Goal: Navigation & Orientation: Find specific page/section

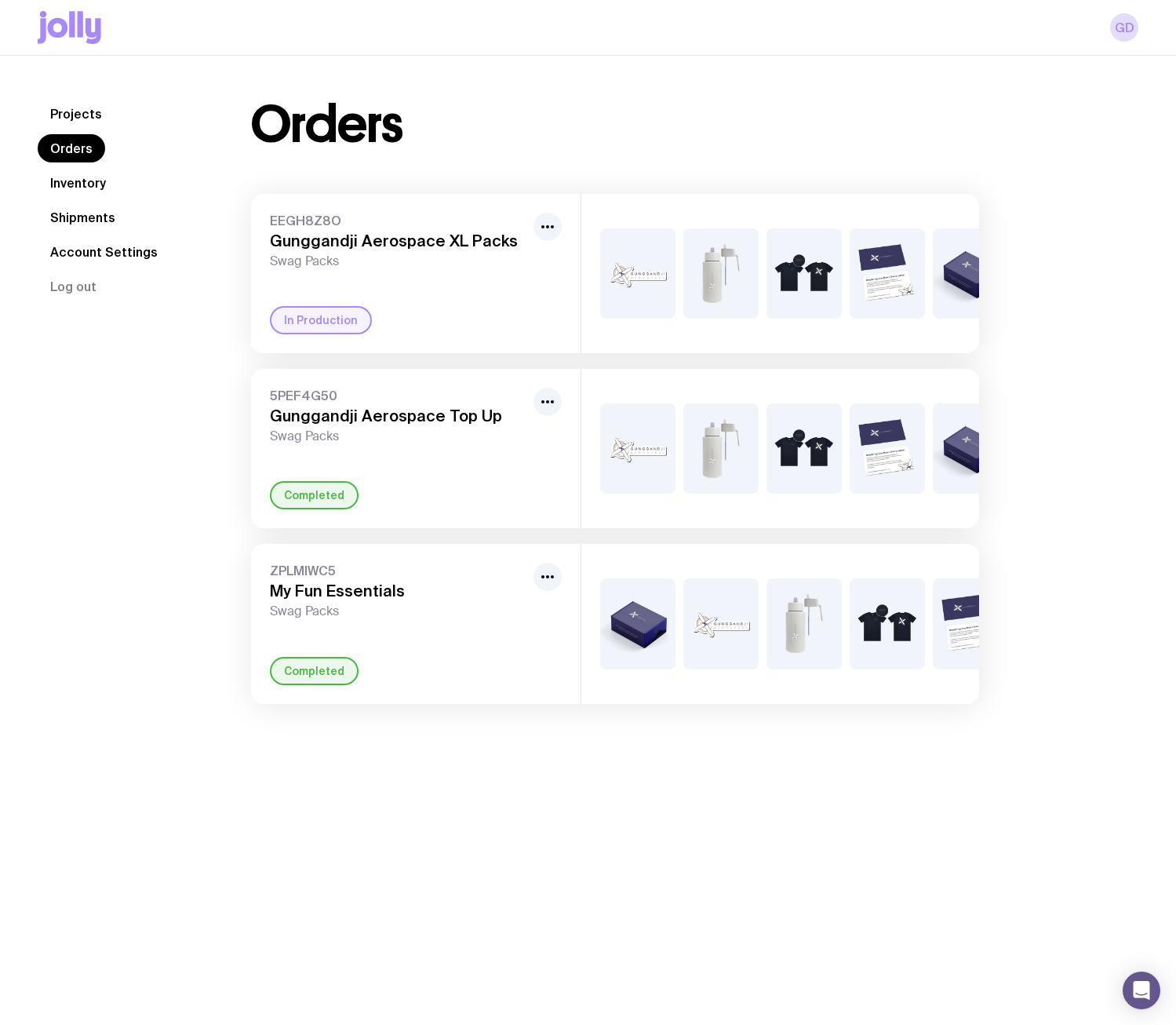
click at [98, 185] on link "Inventory" at bounding box center [78, 182] width 81 height 28
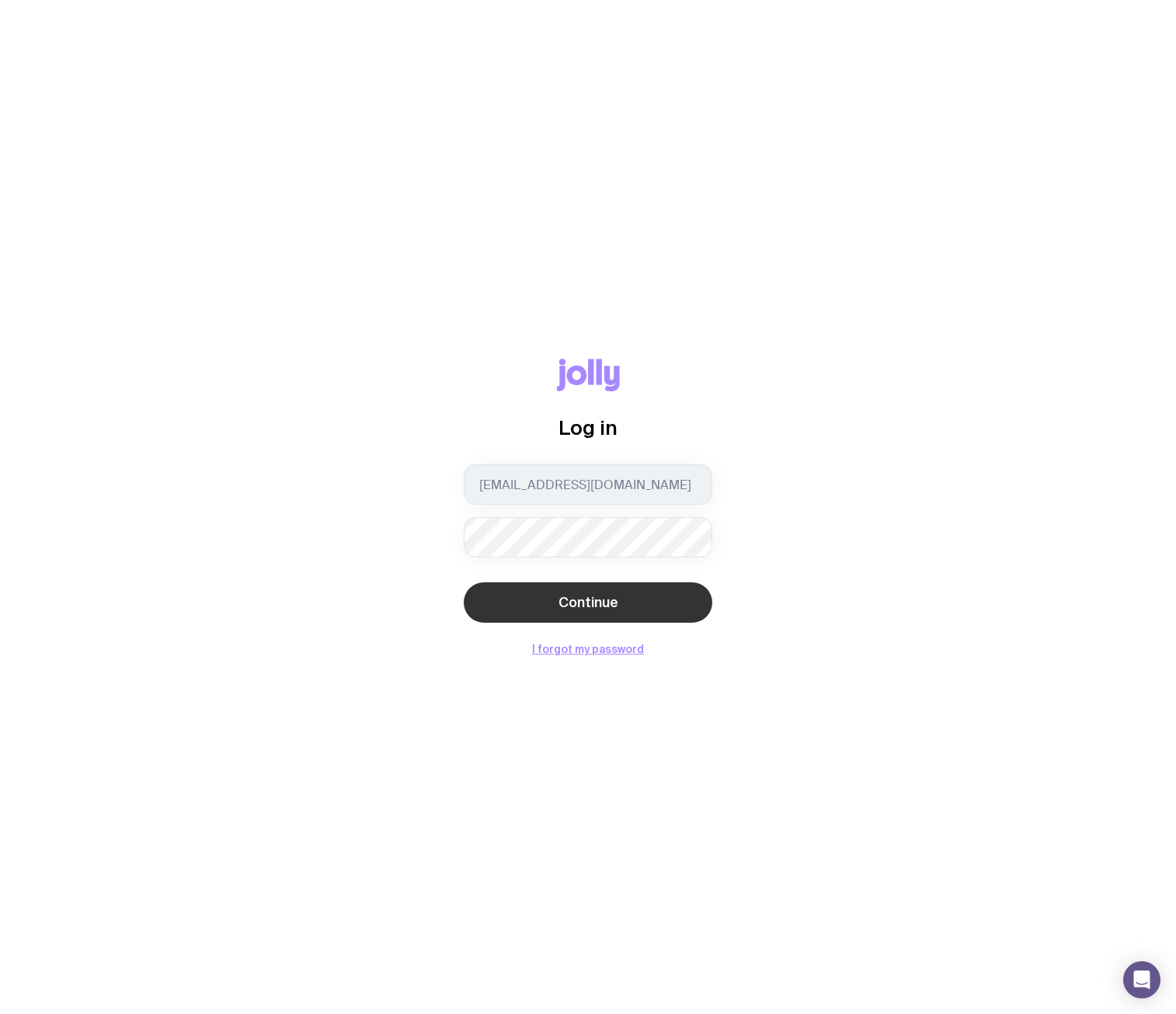
click at [593, 587] on button "Continue" at bounding box center [588, 602] width 249 height 40
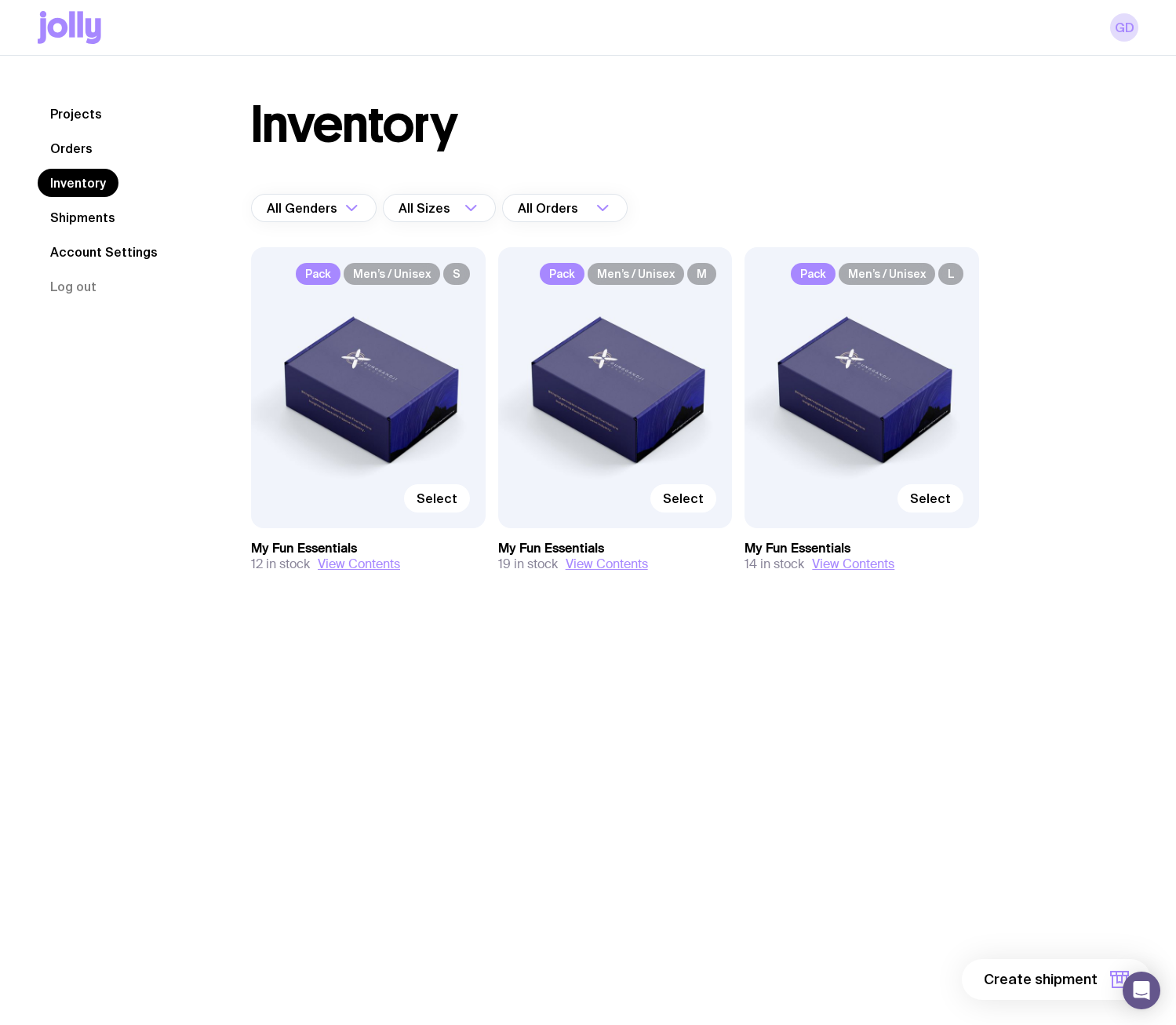
click at [72, 144] on link "Orders" at bounding box center [72, 149] width 68 height 28
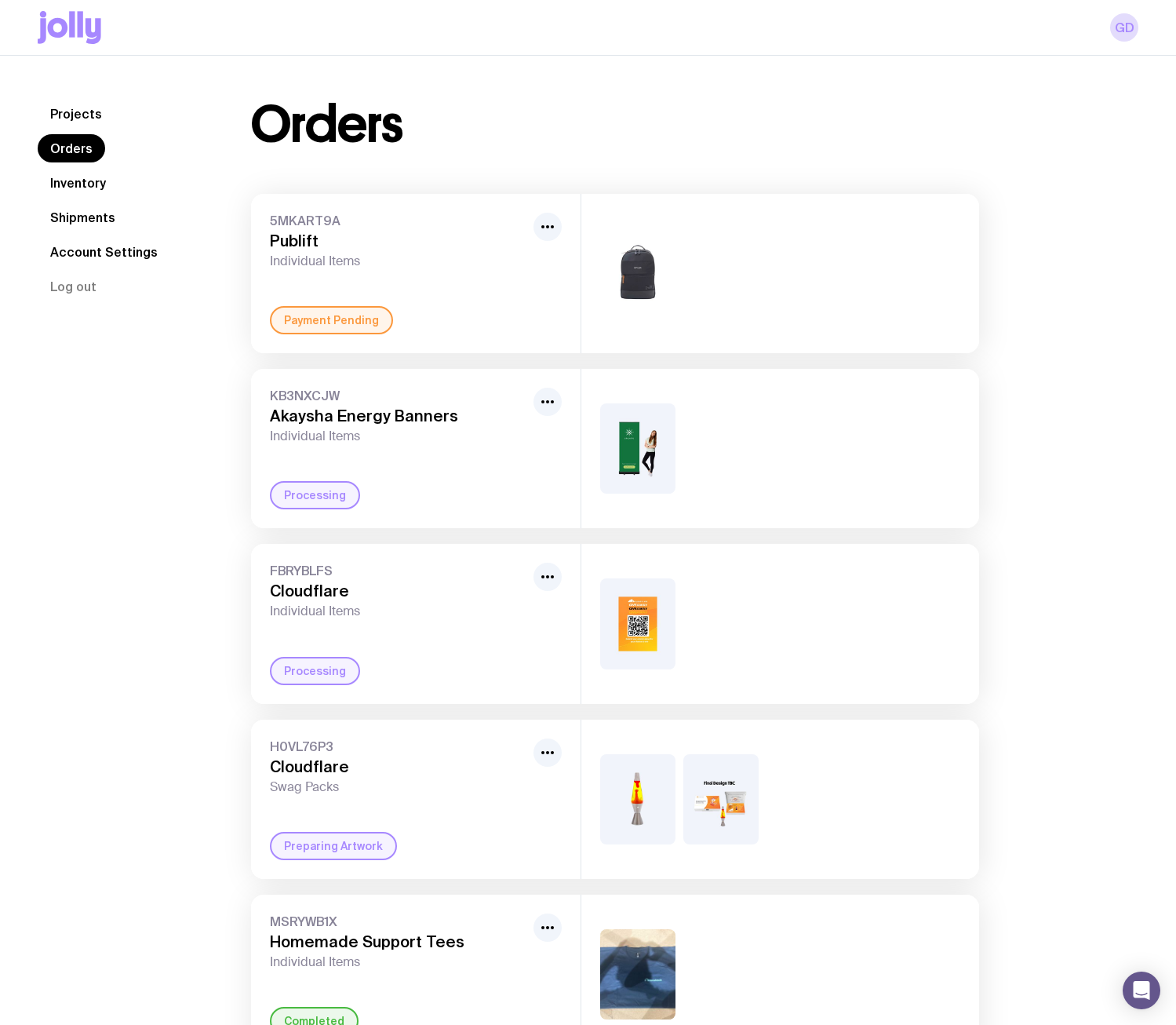
click at [65, 146] on link "Orders" at bounding box center [72, 149] width 68 height 28
click at [76, 172] on link "Inventory" at bounding box center [78, 182] width 81 height 28
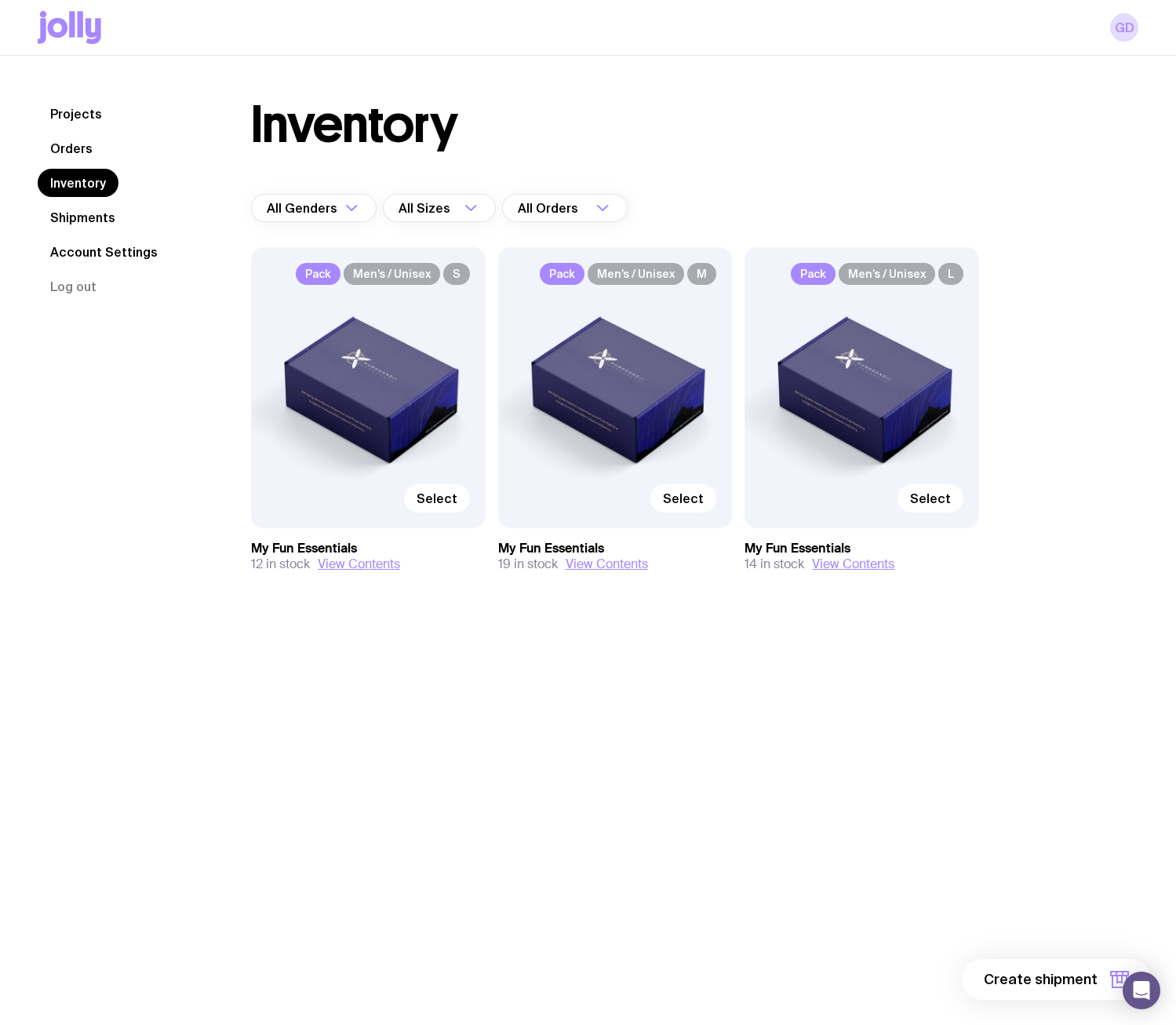
click at [76, 147] on link "Orders" at bounding box center [72, 149] width 68 height 28
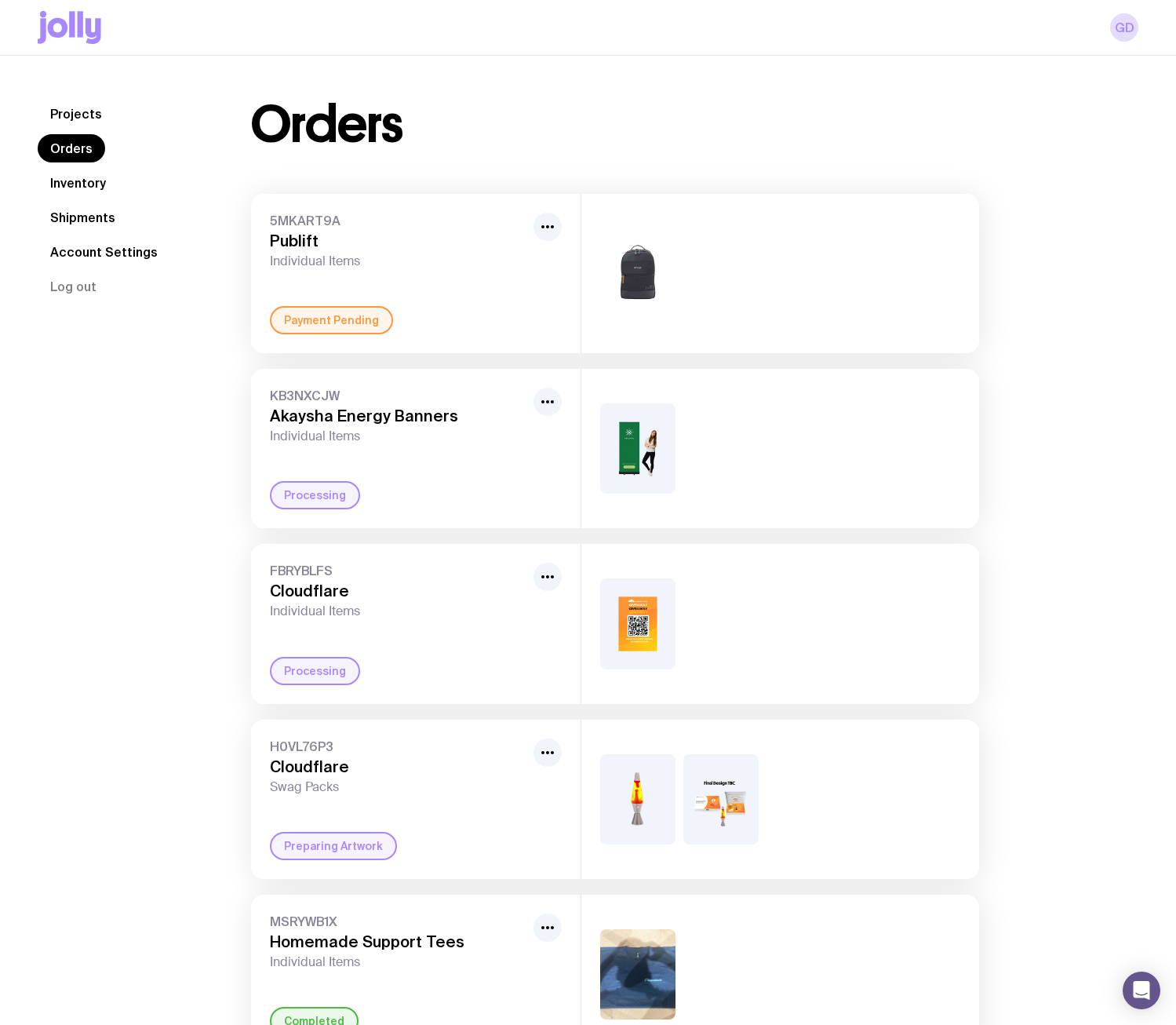
drag, startPoint x: 74, startPoint y: 188, endPoint x: 65, endPoint y: 199, distance: 14.2
click at [75, 188] on link "Inventory" at bounding box center [78, 182] width 81 height 28
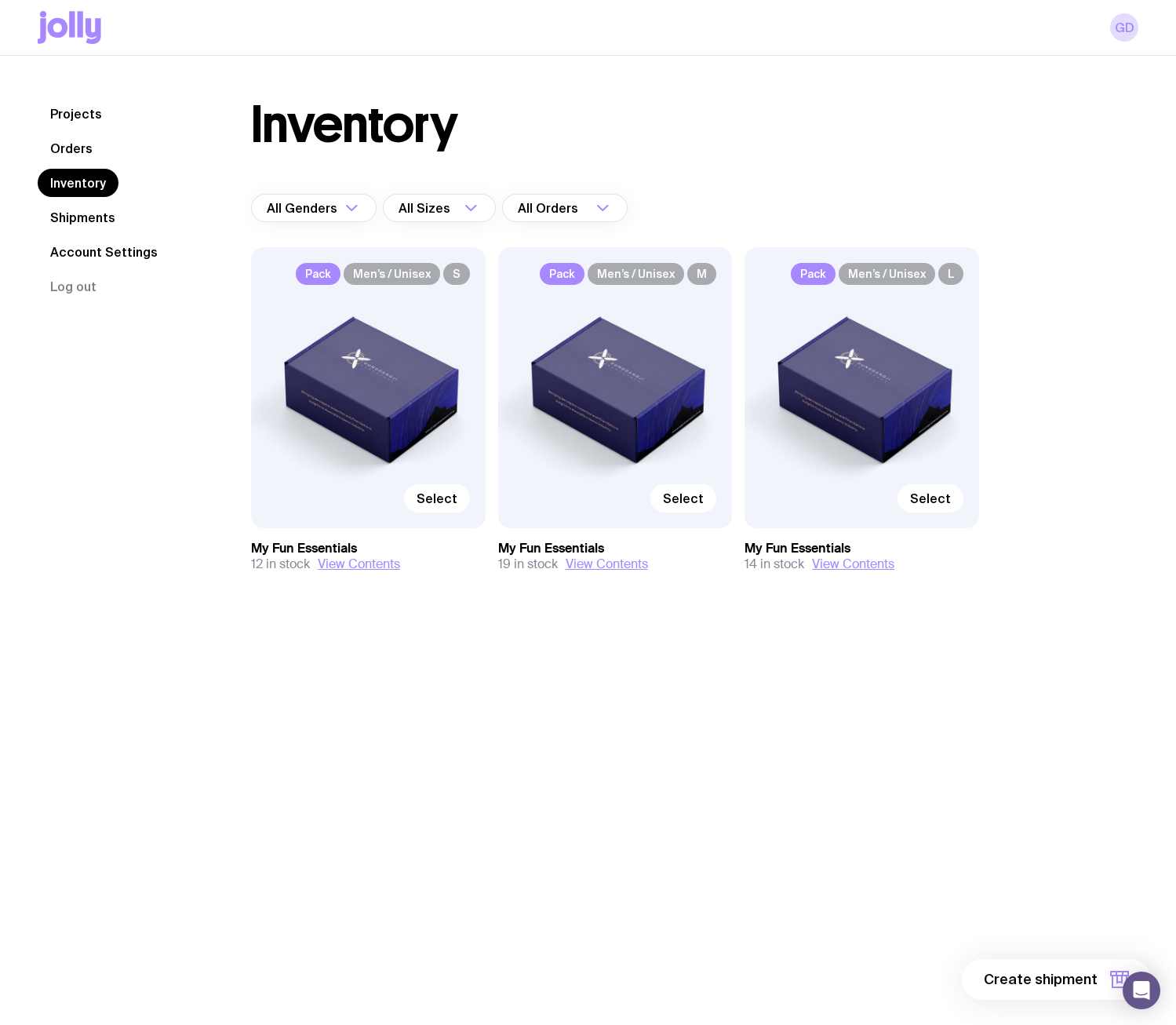
click at [89, 450] on div "Projects Orders Inventory Shipments Account Settings Log out" at bounding box center [126, 348] width 175 height 498
click at [91, 186] on link "Inventory" at bounding box center [78, 182] width 81 height 28
click at [91, 116] on link "Projects" at bounding box center [76, 114] width 77 height 28
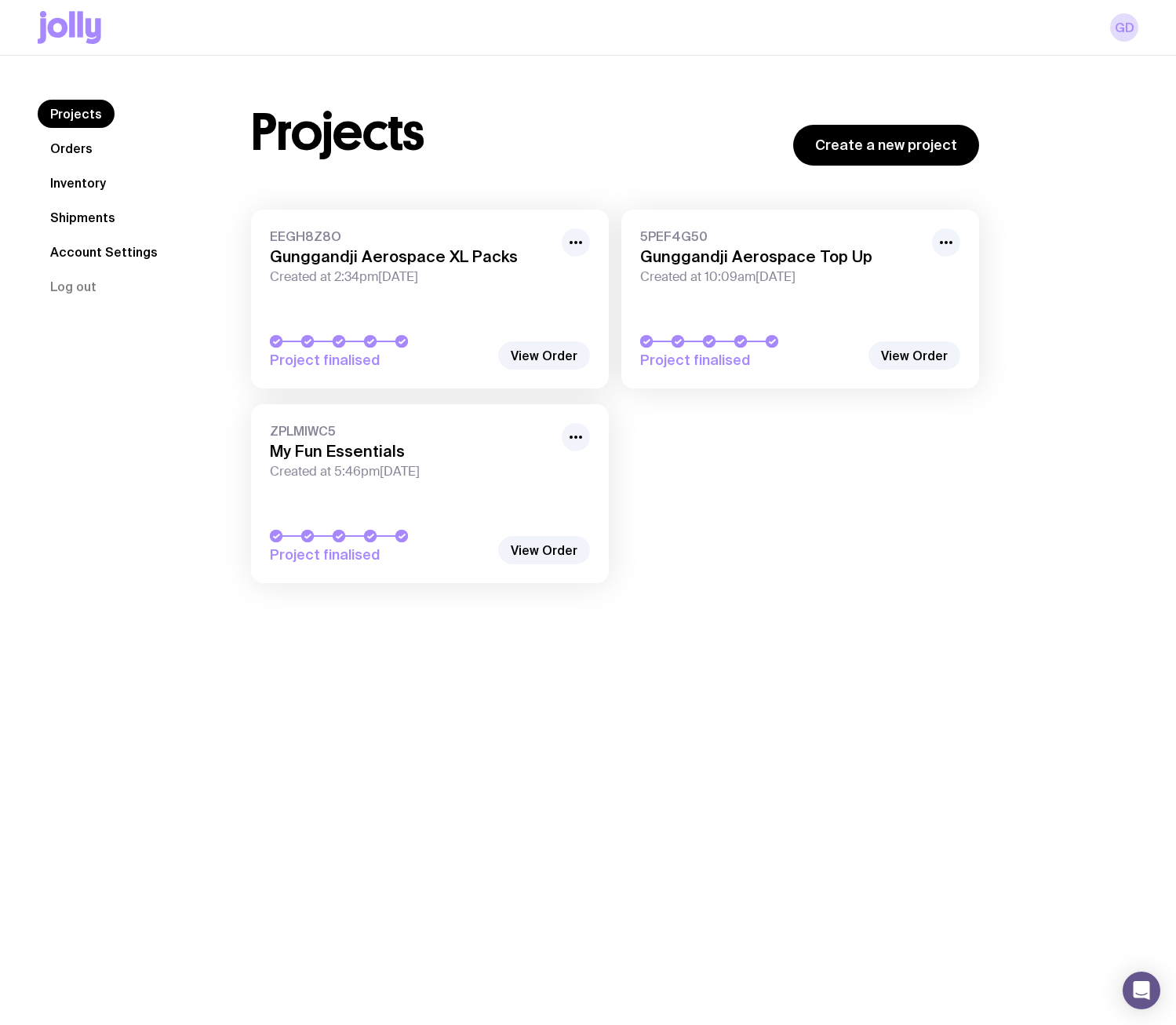
click at [63, 177] on link "Inventory" at bounding box center [78, 182] width 81 height 28
